Goal: Task Accomplishment & Management: Manage account settings

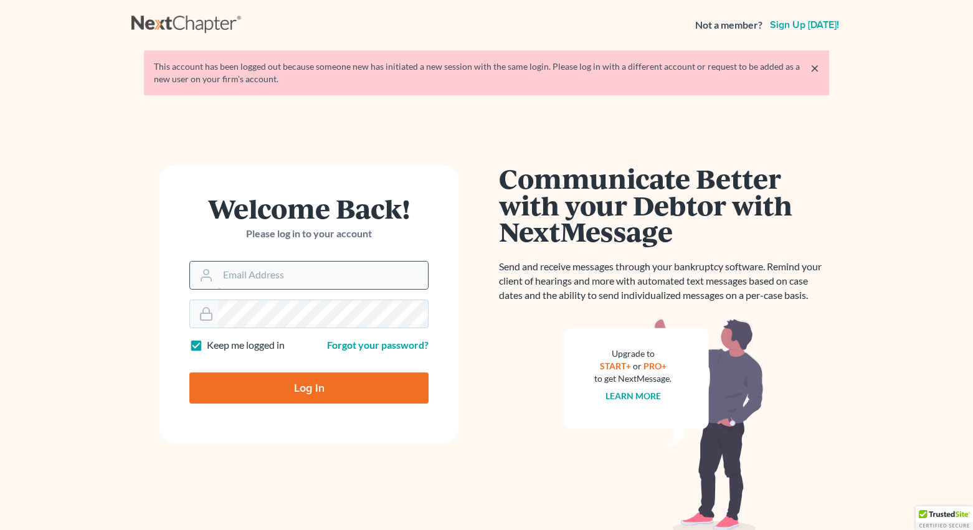
click at [313, 282] on input "Email Address" at bounding box center [323, 275] width 210 height 27
type input "[EMAIL_ADDRESS][DOMAIN_NAME]"
click at [283, 387] on input "Log In" at bounding box center [308, 388] width 239 height 31
type input "Thinking..."
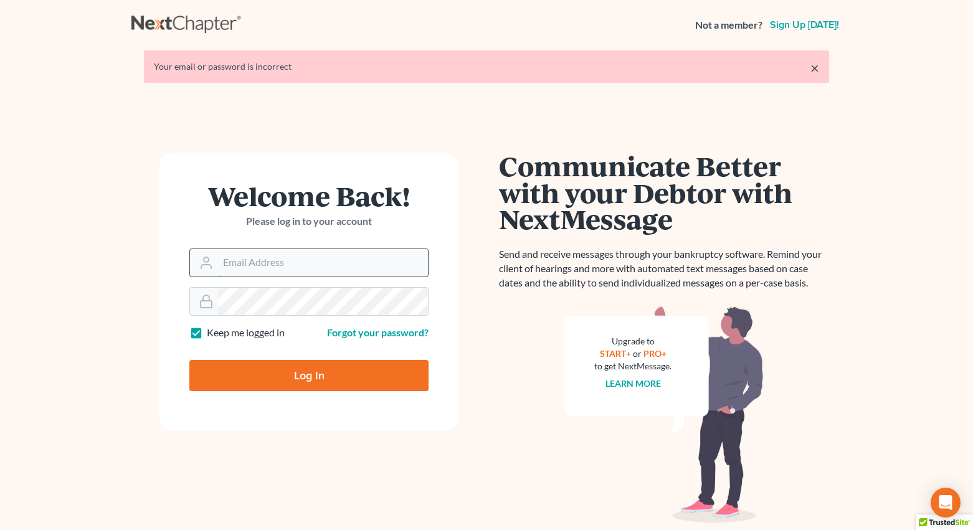
click at [284, 257] on input "Email Address" at bounding box center [323, 262] width 210 height 27
type input "[EMAIL_ADDRESS][DOMAIN_NAME]"
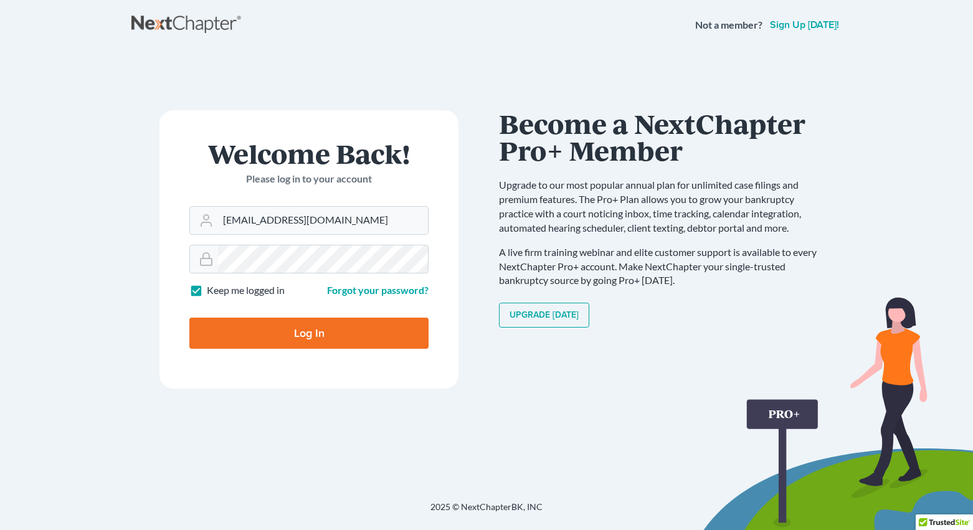
click at [308, 335] on input "Log In" at bounding box center [308, 333] width 239 height 31
type input "Thinking..."
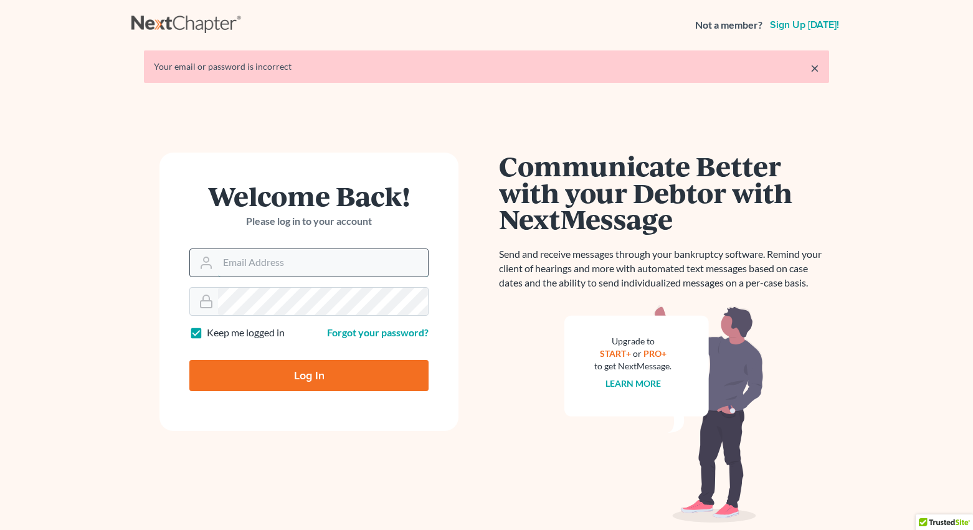
click at [305, 262] on input "Email Address" at bounding box center [323, 262] width 210 height 27
click at [317, 127] on div "Welcome Back! Please log in to your account Email Address Password Keep me logg…" at bounding box center [486, 303] width 710 height 361
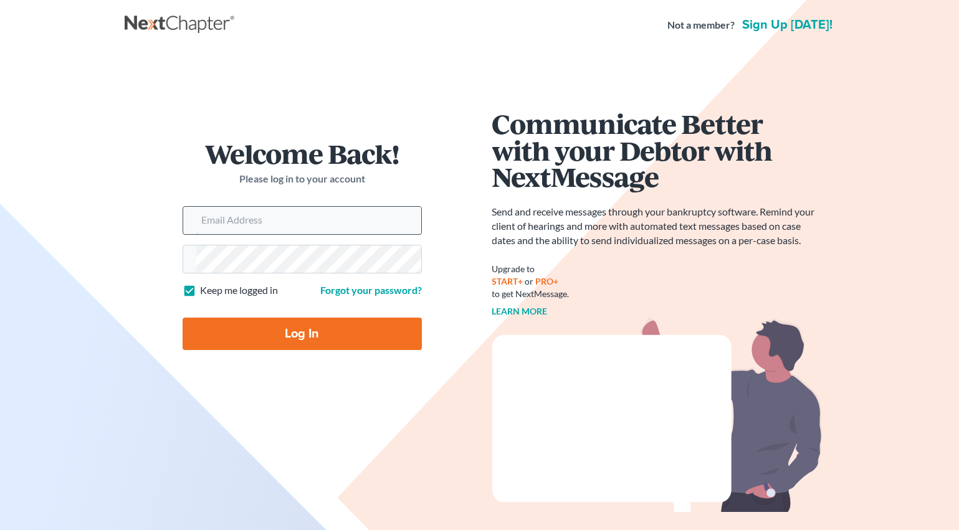
click at [360, 222] on input "Email Address" at bounding box center [308, 220] width 225 height 27
type input "[EMAIL_ADDRESS][DOMAIN_NAME]"
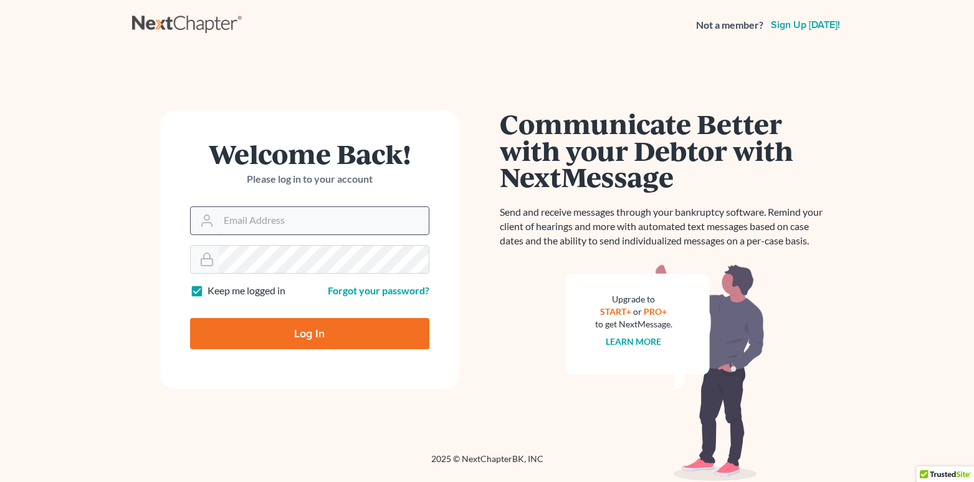
click at [328, 221] on input "Email Address" at bounding box center [324, 220] width 210 height 27
type input "[EMAIL_ADDRESS][DOMAIN_NAME]"
